Goal: Find specific page/section: Find specific page/section

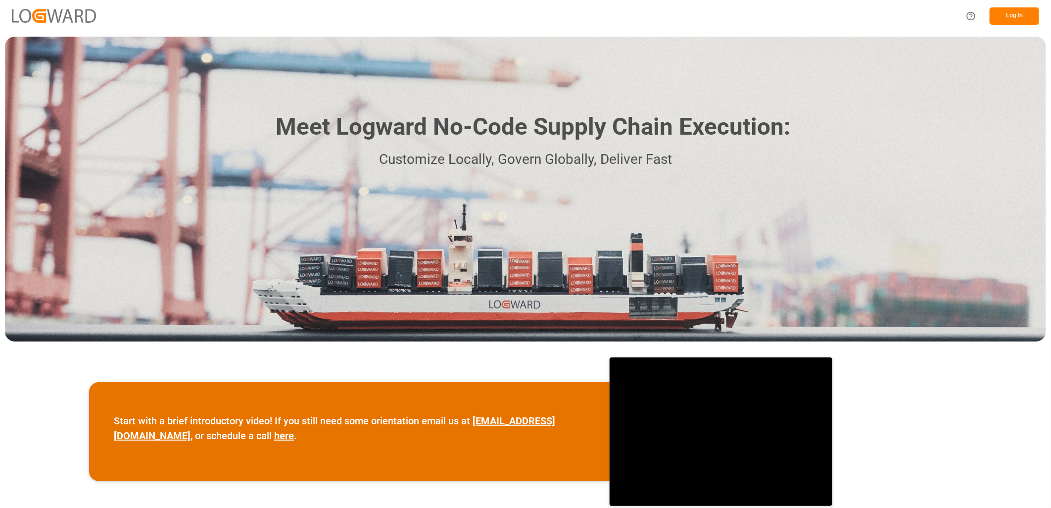
click at [1017, 11] on button "Log In" at bounding box center [1015, 15] width 50 height 17
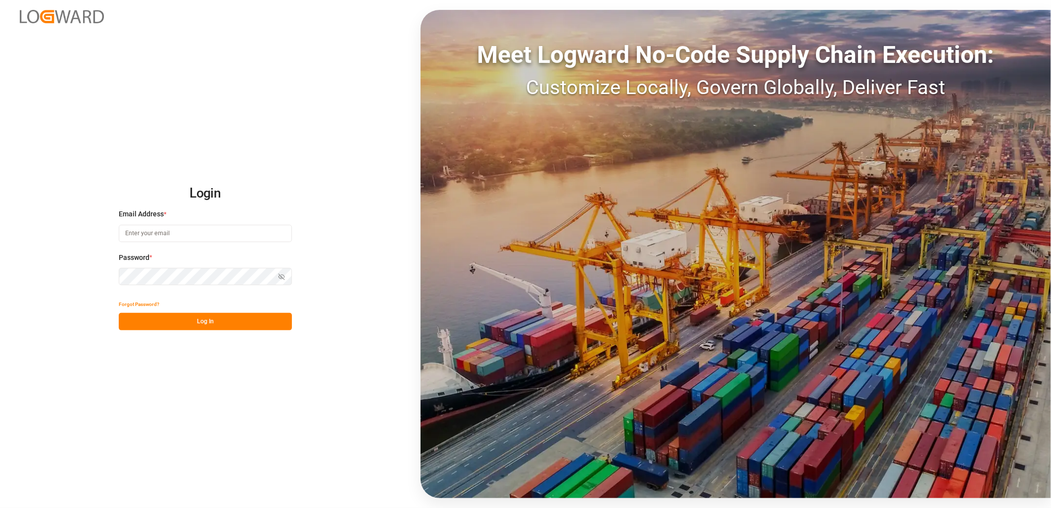
type input "[PERSON_NAME][EMAIL_ADDRESS][DOMAIN_NAME]"
click at [191, 324] on button "Log In" at bounding box center [205, 321] width 173 height 17
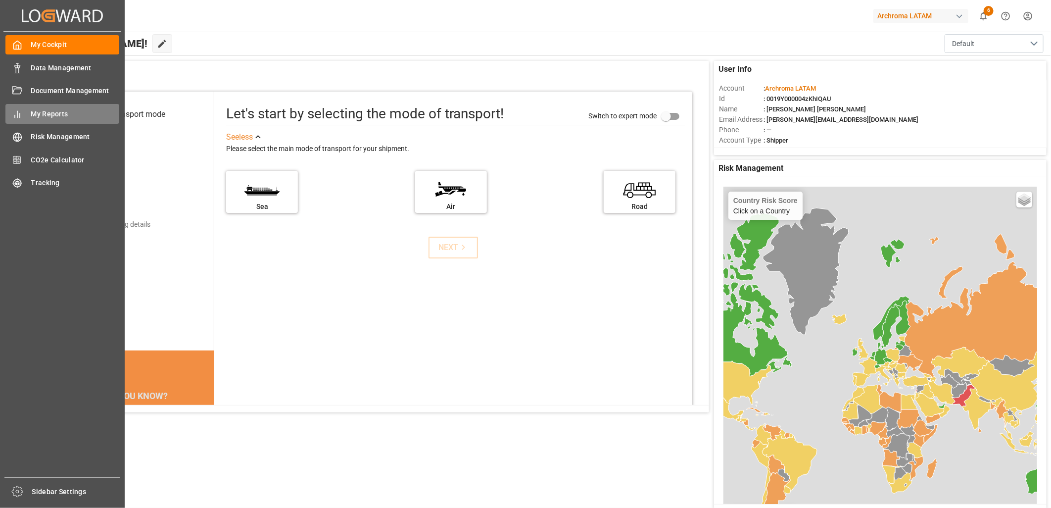
click at [65, 110] on span "My Reports" at bounding box center [75, 114] width 89 height 10
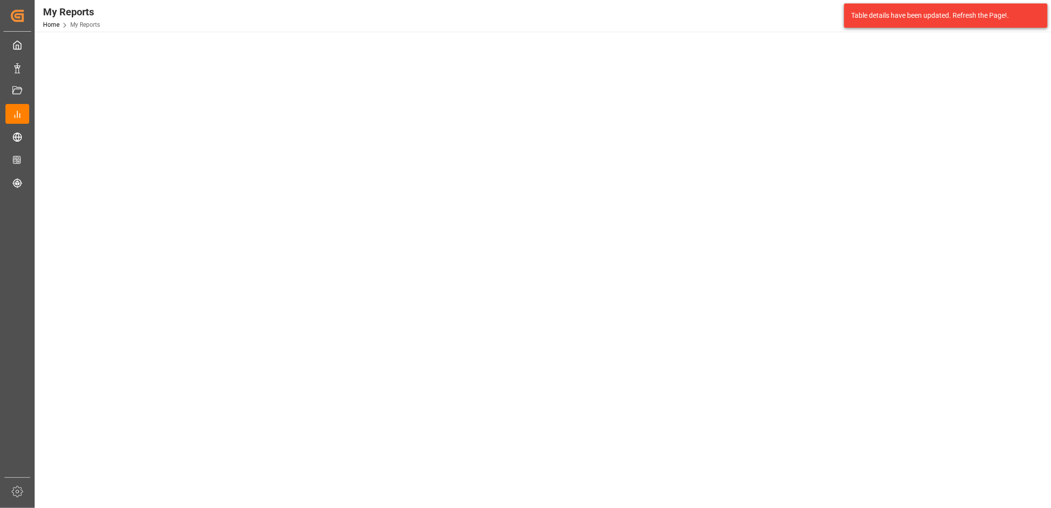
scroll to position [131, 0]
